Goal: Task Accomplishment & Management: Complete application form

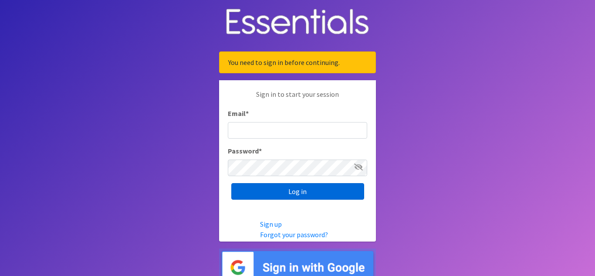
type input "[EMAIL_ADDRESS][DOMAIN_NAME]"
click at [299, 196] on input "Log in" at bounding box center [297, 191] width 133 height 17
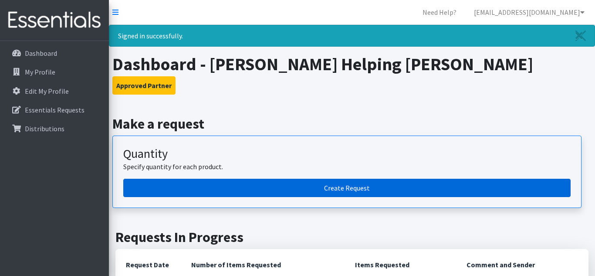
click at [336, 195] on link "Create Request" at bounding box center [346, 187] width 447 height 18
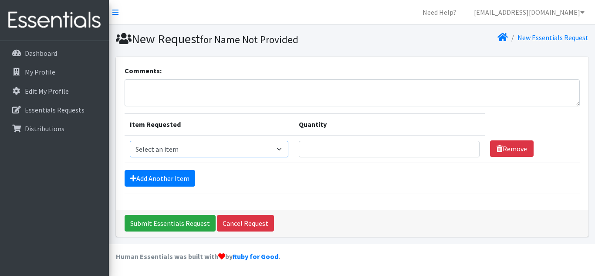
click at [216, 145] on select "Select an item Adult XXX Large Adult Large Adult XX Large Adult Medium Adult Sm…" at bounding box center [209, 149] width 159 height 17
select select "406"
click at [130, 141] on select "Select an item Adult XXX Large Adult Large Adult XX Large Adult Medium Adult Sm…" at bounding box center [209, 149] width 159 height 17
click at [342, 153] on input "Quantity" at bounding box center [389, 149] width 181 height 17
type input "250"
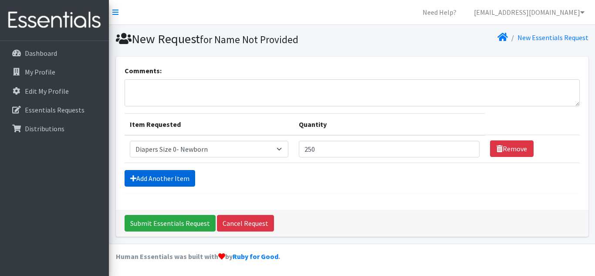
click at [178, 181] on link "Add Another Item" at bounding box center [159, 178] width 71 height 17
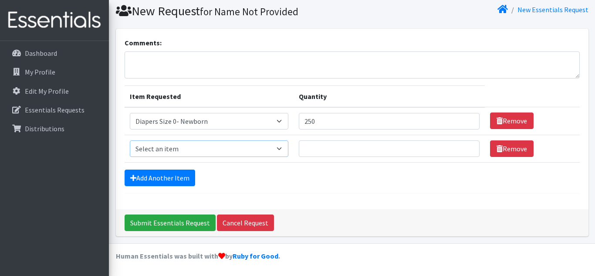
click at [204, 150] on select "Select an item Adult XXX Large Adult Large Adult XX Large Adult Medium Adult Sm…" at bounding box center [209, 148] width 159 height 17
select select "408"
click at [130, 140] on select "Select an item Adult XXX Large Adult Large Adult XX Large Adult Medium Adult Sm…" at bounding box center [209, 148] width 159 height 17
click at [339, 155] on input "Quantity" at bounding box center [389, 148] width 181 height 17
type input "200"
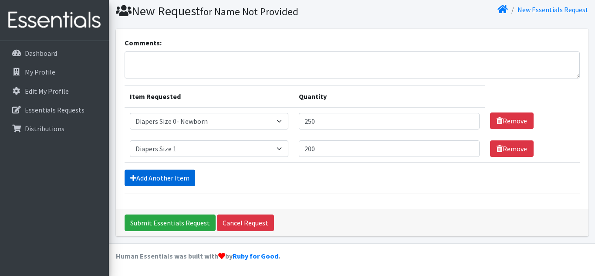
click at [158, 179] on link "Add Another Item" at bounding box center [159, 177] width 71 height 17
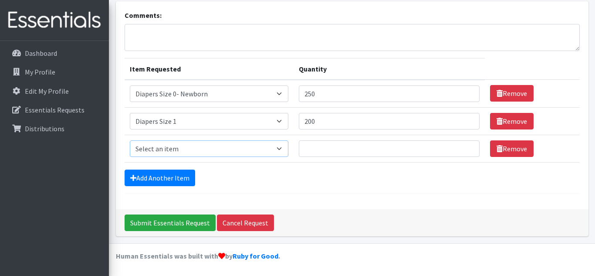
click at [170, 149] on select "Select an item Adult XXX Large Adult Large Adult XX Large Adult Medium Adult Sm…" at bounding box center [209, 148] width 159 height 17
click at [130, 140] on select "Select an item Adult XXX Large Adult Large Adult XX Large Adult Medium Adult Sm…" at bounding box center [209, 148] width 159 height 17
click at [218, 151] on select "Select an item Adult XXX Large Adult Large Adult XX Large Adult Medium Adult Sm…" at bounding box center [209, 148] width 159 height 17
select select "428"
click at [130, 140] on select "Select an item Adult XXX Large Adult Large Adult XX Large Adult Medium Adult Sm…" at bounding box center [209, 148] width 159 height 17
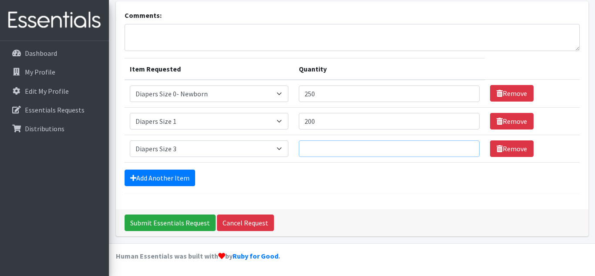
click at [316, 155] on input "Quantity" at bounding box center [389, 148] width 181 height 17
type input "100"
click at [178, 173] on link "Add Another Item" at bounding box center [159, 177] width 71 height 17
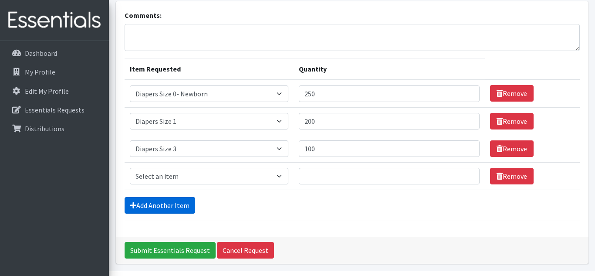
scroll to position [83, 0]
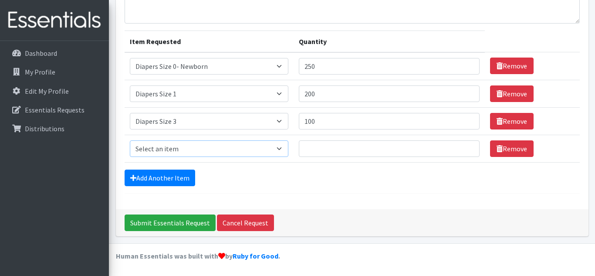
click at [184, 149] on select "Select an item Adult XXX Large Adult Large Adult XX Large Adult Medium Adult Sm…" at bounding box center [209, 148] width 159 height 17
select select "414"
click at [130, 140] on select "Select an item Adult XXX Large Adult Large Adult XX Large Adult Medium Adult Sm…" at bounding box center [209, 148] width 159 height 17
click at [322, 141] on input "Quantity" at bounding box center [389, 148] width 181 height 17
type input "250"
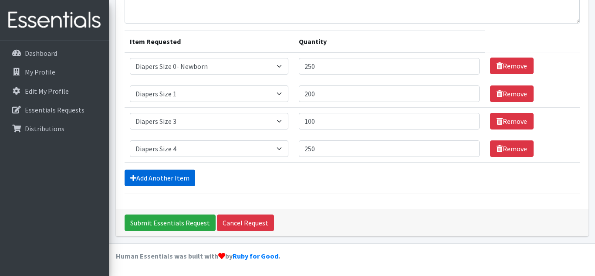
click at [153, 182] on link "Add Another Item" at bounding box center [159, 177] width 71 height 17
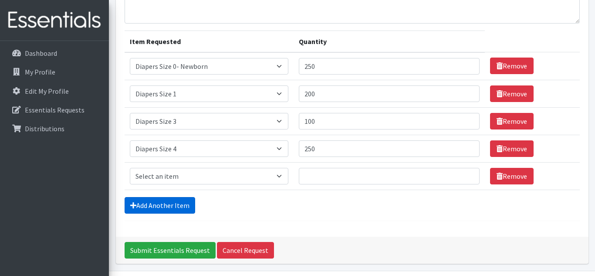
scroll to position [110, 0]
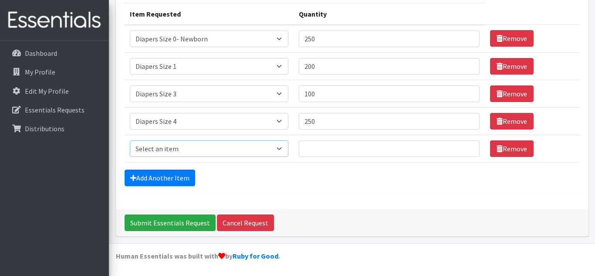
click at [170, 145] on select "Select an item Adult XXX Large Adult Large Adult XX Large Adult Medium Adult Sm…" at bounding box center [209, 148] width 159 height 17
select select "415"
click at [130, 140] on select "Select an item Adult XXX Large Adult Large Adult XX Large Adult Medium Adult Sm…" at bounding box center [209, 148] width 159 height 17
click at [318, 150] on input "Quantity" at bounding box center [389, 148] width 181 height 17
drag, startPoint x: 313, startPoint y: 120, endPoint x: 289, endPoint y: 120, distance: 23.9
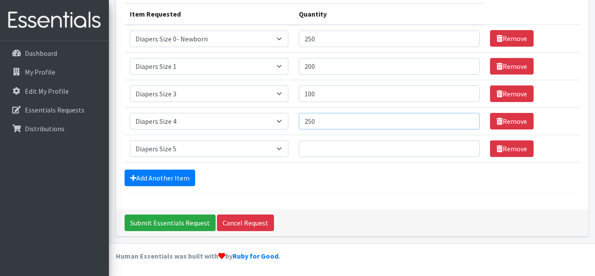
click at [293, 120] on td "Quantity 250" at bounding box center [388, 120] width 191 height 27
type input "300"
click at [315, 148] on input "Quantity" at bounding box center [389, 148] width 181 height 17
type input "300"
click at [174, 175] on link "Add Another Item" at bounding box center [159, 177] width 71 height 17
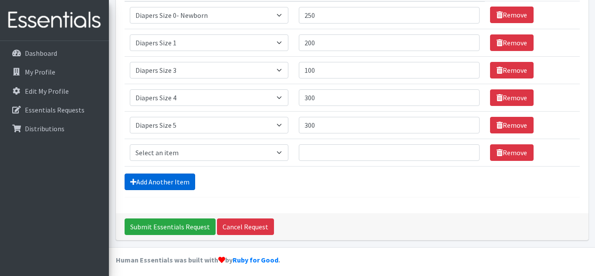
scroll to position [138, 0]
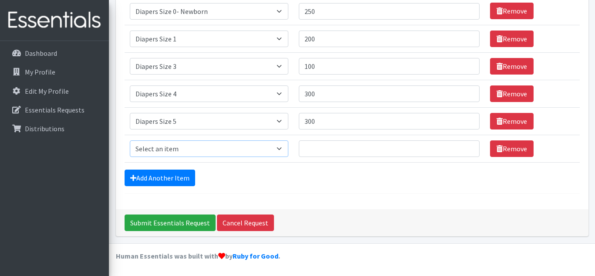
click at [211, 153] on select "Select an item Adult XXX Large Adult Large Adult XX Large Adult Medium Adult Sm…" at bounding box center [209, 148] width 159 height 17
select select "417"
click at [130, 140] on select "Select an item Adult XXX Large Adult Large Adult XX Large Adult Medium Adult Sm…" at bounding box center [209, 148] width 159 height 17
click at [321, 155] on input "Quantity" at bounding box center [389, 148] width 181 height 17
type input "50"
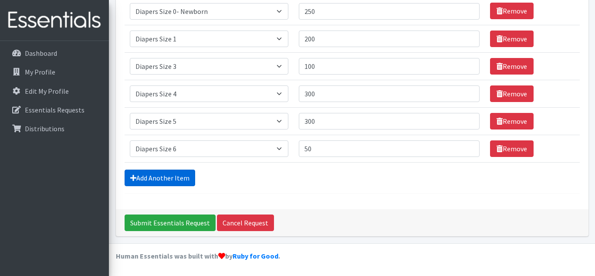
click at [181, 179] on link "Add Another Item" at bounding box center [159, 177] width 71 height 17
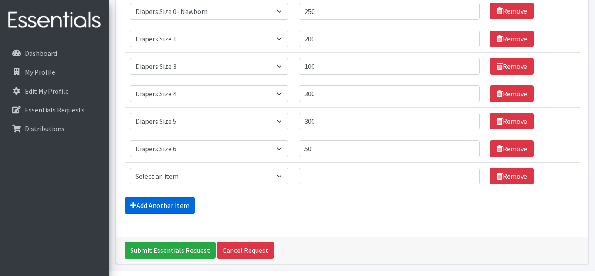
scroll to position [165, 0]
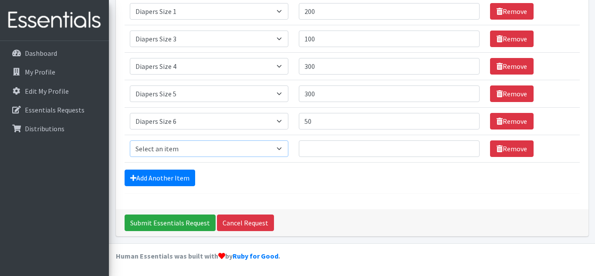
click at [182, 145] on select "Select an item Adult XXX Large Adult Large Adult XX Large Adult Medium Adult Sm…" at bounding box center [209, 148] width 159 height 17
select select "4739"
click at [130, 140] on select "Select an item Adult XXX Large Adult Large Adult XX Large Adult Medium Adult Sm…" at bounding box center [209, 148] width 159 height 17
click at [329, 151] on input "Quantity" at bounding box center [389, 148] width 181 height 17
type input "50"
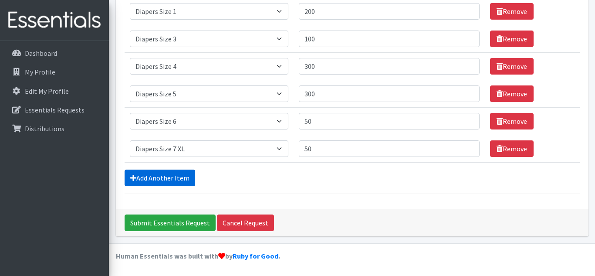
click at [174, 176] on link "Add Another Item" at bounding box center [159, 177] width 71 height 17
click at [194, 149] on select "Select an item Adult XXX Large Adult Large Adult XX Large Adult Medium Adult Sm…" at bounding box center [209, 148] width 159 height 17
select select "2925"
click at [130, 140] on select "Select an item Adult XXX Large Adult Large Adult XX Large Adult Medium Adult Sm…" at bounding box center [209, 148] width 159 height 17
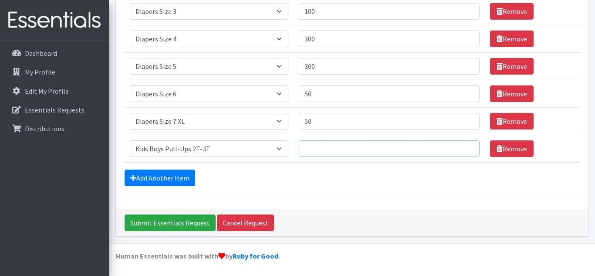
click at [326, 143] on input "Quantity" at bounding box center [389, 148] width 181 height 17
type input "150"
click at [162, 174] on link "Add Another Item" at bounding box center [159, 177] width 71 height 17
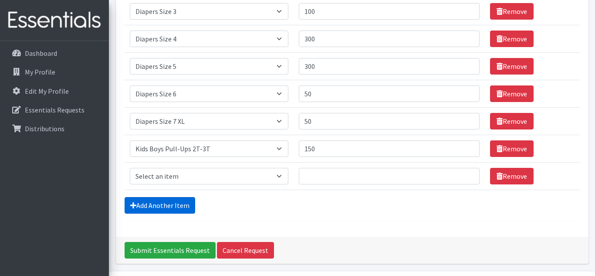
scroll to position [220, 0]
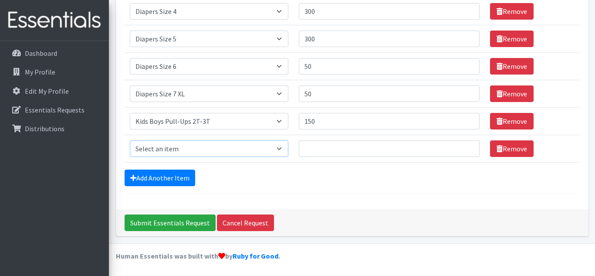
click at [180, 150] on select "Select an item Adult XXX Large Adult Large Adult XX Large Adult Medium Adult Sm…" at bounding box center [209, 148] width 159 height 17
select select "2924"
click at [130, 140] on select "Select an item Adult XXX Large Adult Large Adult XX Large Adult Medium Adult Sm…" at bounding box center [209, 148] width 159 height 17
click at [336, 152] on input "Quantity" at bounding box center [389, 148] width 181 height 17
type input "150"
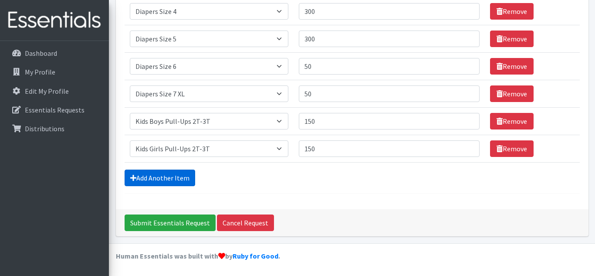
click at [161, 181] on link "Add Another Item" at bounding box center [159, 177] width 71 height 17
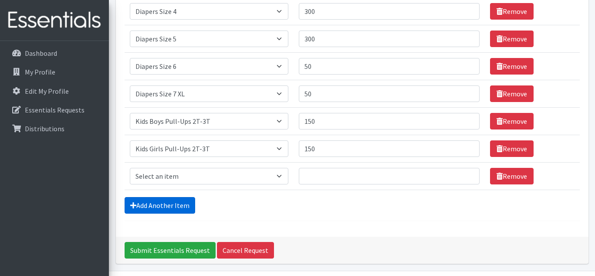
scroll to position [247, 0]
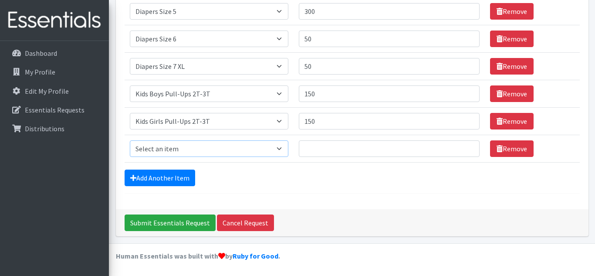
click at [185, 149] on select "Select an item Adult XXX Large Adult Large Adult XX Large Adult Medium Adult Sm…" at bounding box center [209, 148] width 159 height 17
select select "2929"
click at [130, 140] on select "Select an item Adult XXX Large Adult Large Adult XX Large Adult Medium Adult Sm…" at bounding box center [209, 148] width 159 height 17
click at [306, 150] on input "Quantity" at bounding box center [389, 148] width 181 height 17
type input "150"
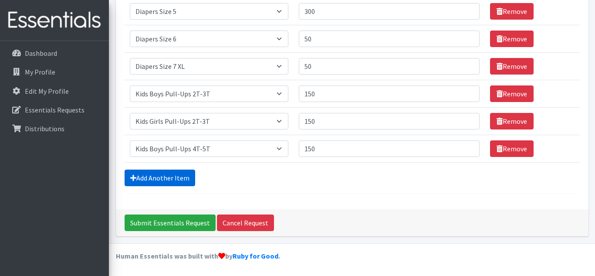
click at [172, 174] on link "Add Another Item" at bounding box center [159, 177] width 71 height 17
click at [185, 148] on select "Select an item Adult XXX Large Adult Large Adult XX Large Adult Medium Adult Sm…" at bounding box center [209, 148] width 159 height 17
select select "2928"
click at [130, 140] on select "Select an item Adult XXX Large Adult Large Adult XX Large Adult Medium Adult Sm…" at bounding box center [209, 148] width 159 height 17
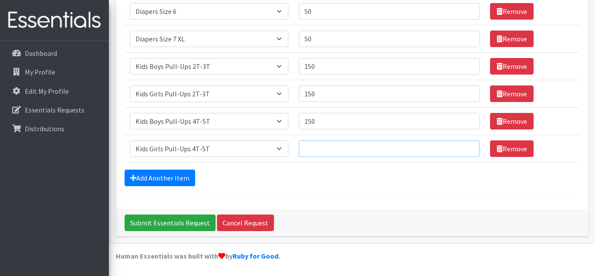
click at [305, 145] on input "Quantity" at bounding box center [389, 148] width 181 height 17
type input "150"
click at [178, 178] on link "Add Another Item" at bounding box center [159, 177] width 71 height 17
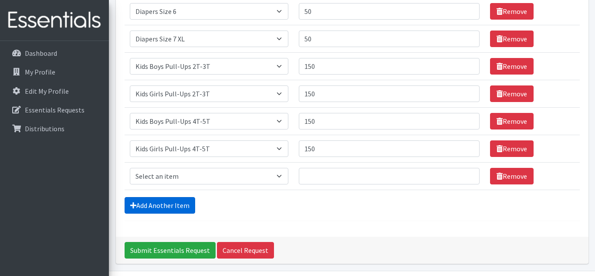
scroll to position [302, 0]
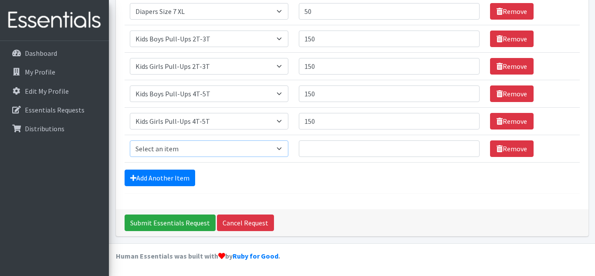
click at [175, 149] on select "Select an item Adult XXX Large Adult Large Adult XX Large Adult Medium Adult Sm…" at bounding box center [209, 148] width 159 height 17
select select "4828"
click at [130, 140] on select "Select an item Adult XXX Large Adult Large Adult XX Large Adult Medium Adult Sm…" at bounding box center [209, 148] width 159 height 17
click at [302, 148] on input "Quantity" at bounding box center [389, 148] width 181 height 17
type input "36"
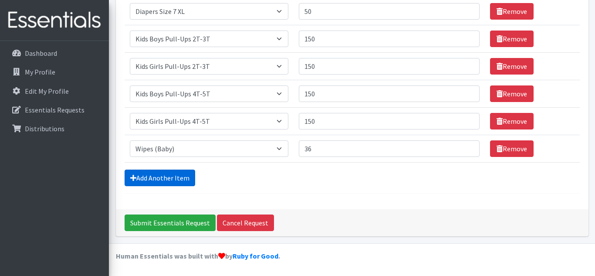
click at [171, 178] on link "Add Another Item" at bounding box center [159, 177] width 71 height 17
click at [175, 153] on select "Select an item Adult XXX Large Adult Large Adult XX Large Adult Medium Adult Sm…" at bounding box center [209, 148] width 159 height 17
select select "11444"
click at [130, 140] on select "Select an item Adult XXX Large Adult Large Adult XX Large Adult Medium Adult Sm…" at bounding box center [209, 148] width 159 height 17
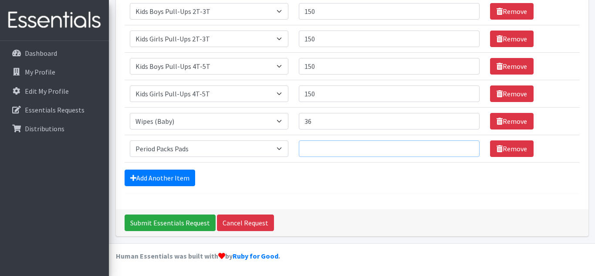
click at [308, 149] on input "Quantity" at bounding box center [389, 148] width 181 height 17
type input "10"
click at [173, 177] on link "Add Another Item" at bounding box center [159, 177] width 71 height 17
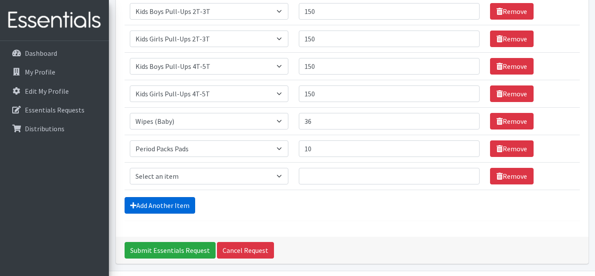
scroll to position [357, 0]
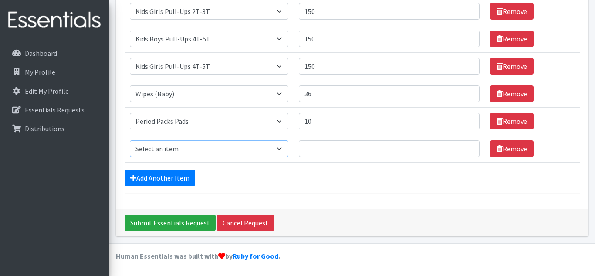
click at [181, 152] on select "Select an item Adult XXX Large Adult Large Adult XX Large Adult Medium Adult Sm…" at bounding box center [209, 148] width 159 height 17
select select "11445"
click at [130, 140] on select "Select an item Adult XXX Large Adult Large Adult XX Large Adult Medium Adult Sm…" at bounding box center [209, 148] width 159 height 17
click at [310, 148] on input "Quantity" at bounding box center [389, 148] width 181 height 17
type input "10"
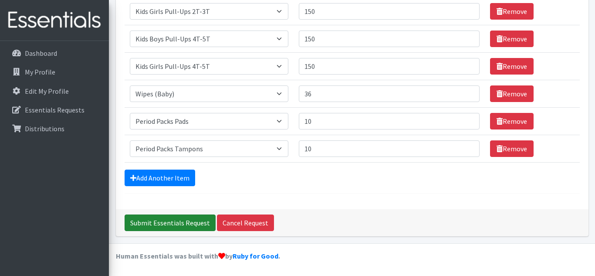
click at [193, 226] on input "Submit Essentials Request" at bounding box center [169, 222] width 91 height 17
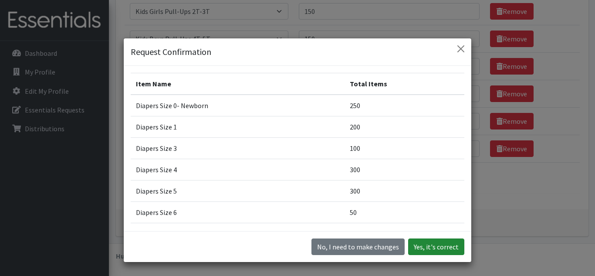
click at [462, 246] on button "Yes, it's correct" at bounding box center [436, 246] width 56 height 17
